Goal: Task Accomplishment & Management: Complete application form

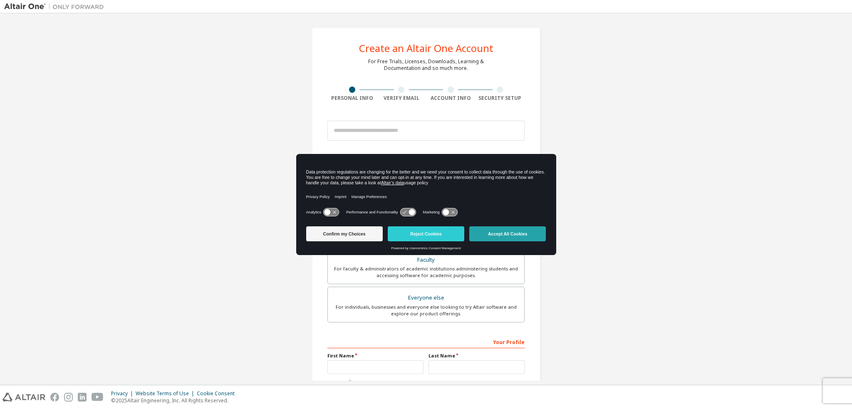
click at [531, 236] on button "Accept All Cookies" at bounding box center [508, 233] width 77 height 15
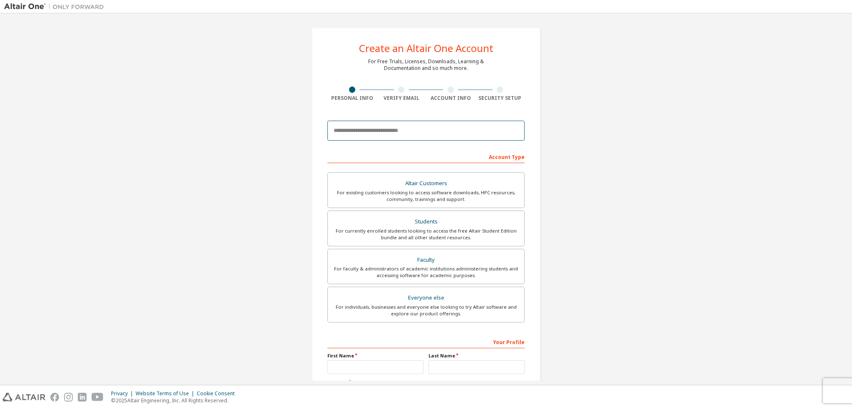
click at [366, 128] on input "email" at bounding box center [426, 131] width 197 height 20
click at [472, 129] on input "email" at bounding box center [426, 131] width 197 height 20
click at [588, 144] on div "Create an Altair One Account For Free Trials, Licenses, Downloads, Learning & D…" at bounding box center [426, 237] width 844 height 441
click at [402, 136] on input "email" at bounding box center [426, 131] width 197 height 20
type input "*"
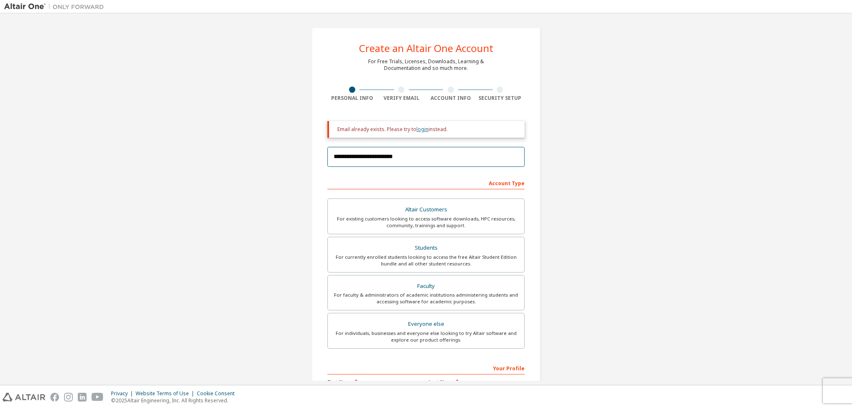
type input "**********"
click at [417, 131] on link "login" at bounding box center [423, 129] width 12 height 7
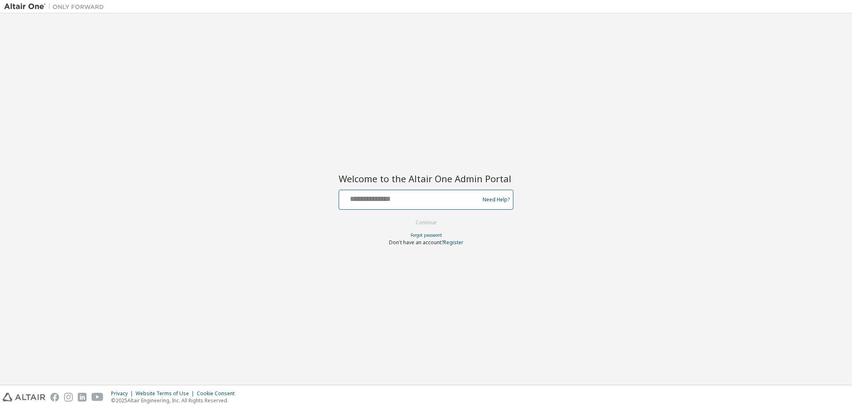
click at [439, 199] on input "text" at bounding box center [411, 198] width 136 height 12
type input "**********"
drag, startPoint x: 431, startPoint y: 208, endPoint x: 421, endPoint y: 219, distance: 14.1
click at [421, 219] on button "Continue" at bounding box center [426, 222] width 39 height 12
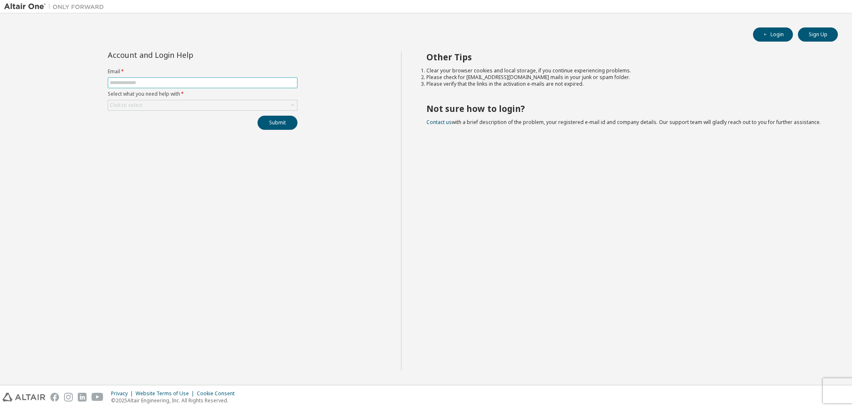
click at [166, 77] on span at bounding box center [203, 82] width 190 height 11
click at [166, 84] on input "text" at bounding box center [203, 82] width 186 height 7
click at [180, 80] on input "text" at bounding box center [203, 82] width 186 height 7
click at [292, 54] on div "Account and Login Help" at bounding box center [203, 55] width 190 height 7
click at [208, 104] on div "Click to select" at bounding box center [202, 105] width 189 height 10
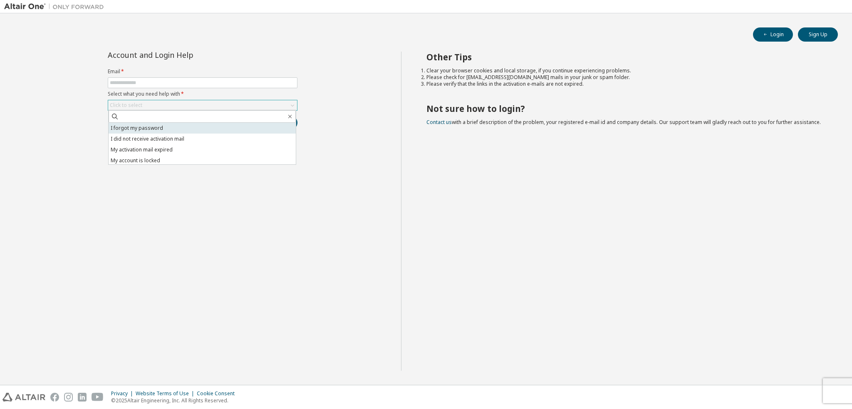
click at [158, 129] on li "I forgot my password" at bounding box center [202, 128] width 187 height 11
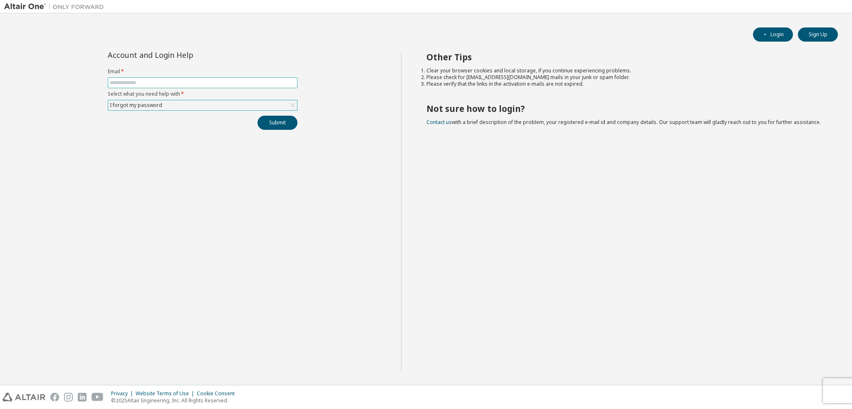
click at [165, 83] on input "text" at bounding box center [203, 82] width 186 height 7
type input "**********"
click at [275, 123] on button "Submit" at bounding box center [278, 123] width 40 height 14
click at [774, 33] on button "Login" at bounding box center [773, 34] width 40 height 14
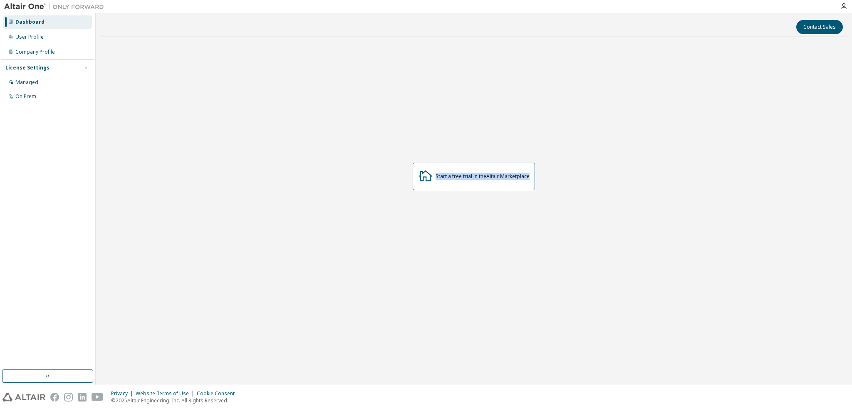
drag, startPoint x: 436, startPoint y: 177, endPoint x: 558, endPoint y: 178, distance: 122.0
click at [558, 176] on div "Start a free trial in the Altair Marketplace" at bounding box center [474, 177] width 748 height 266
click at [559, 184] on div "Start a free trial in the Altair Marketplace" at bounding box center [474, 177] width 748 height 266
click at [848, 5] on div at bounding box center [844, 6] width 17 height 7
click at [844, 6] on icon "button" at bounding box center [844, 6] width 7 height 7
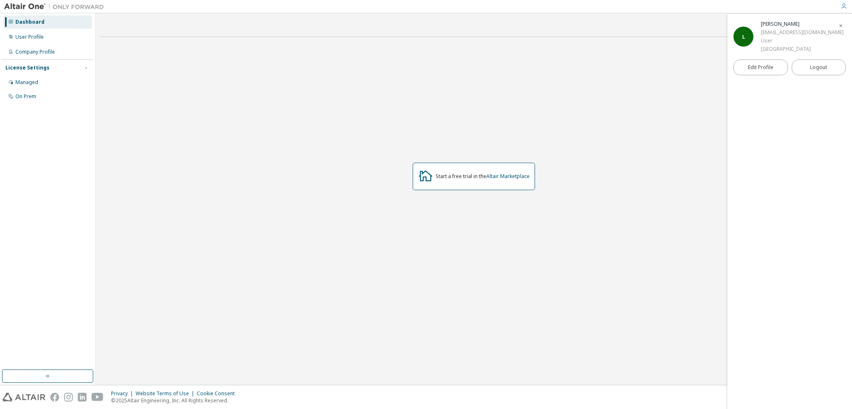
click at [558, 118] on div "Start a free trial in the Altair Marketplace" at bounding box center [474, 177] width 748 height 266
click at [842, 5] on icon "button" at bounding box center [844, 6] width 7 height 7
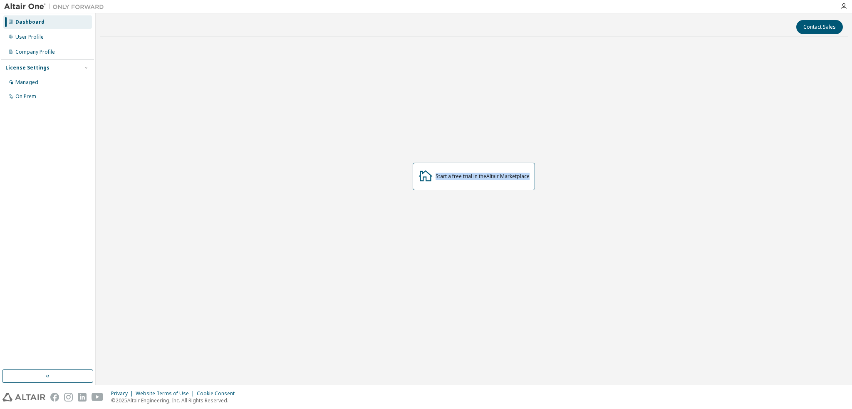
drag, startPoint x: 417, startPoint y: 178, endPoint x: 556, endPoint y: 187, distance: 139.3
click at [553, 186] on div "Start a free trial in the Altair Marketplace" at bounding box center [474, 177] width 748 height 266
click at [532, 192] on div "Start a free trial in the Altair Marketplace" at bounding box center [474, 177] width 748 height 266
click at [32, 42] on div "User Profile" at bounding box center [47, 36] width 89 height 13
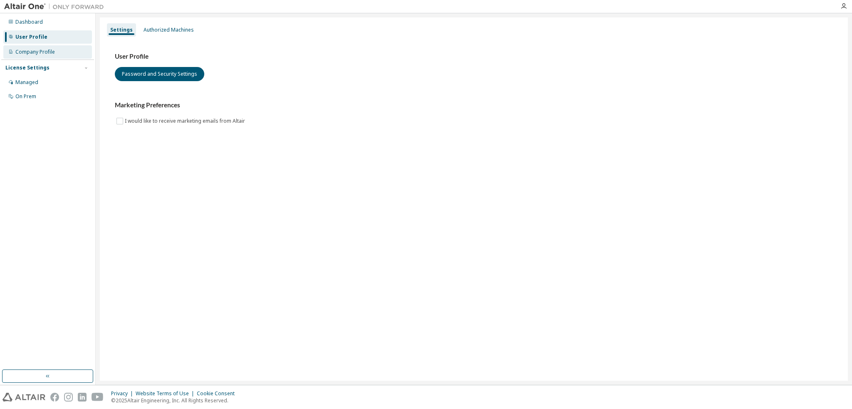
click at [31, 55] on div "Company Profile" at bounding box center [35, 52] width 40 height 7
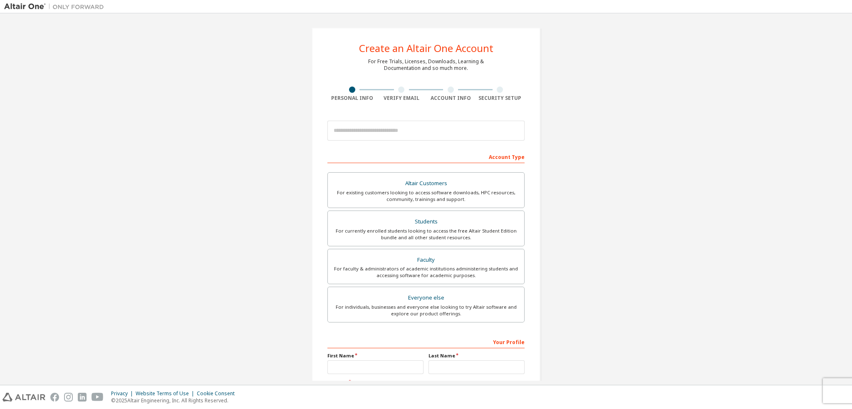
scroll to position [75, 0]
